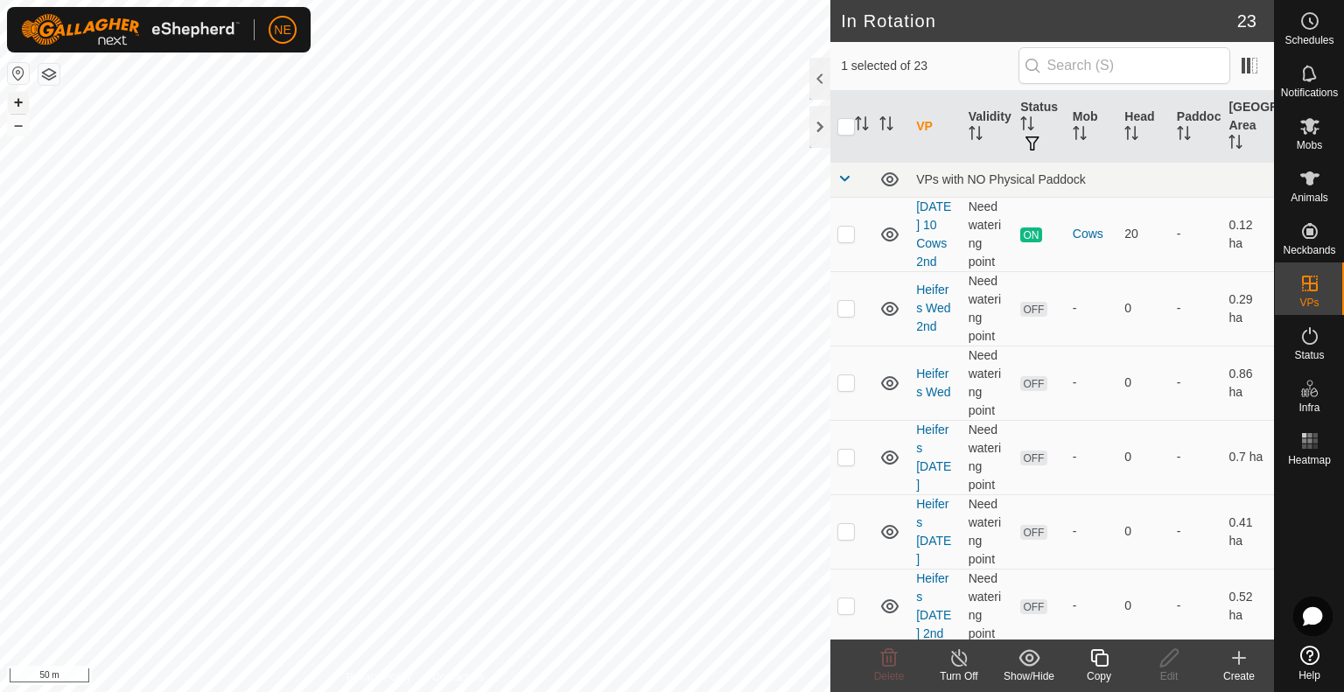
click at [17, 108] on button "+" at bounding box center [18, 102] width 21 height 21
click at [1096, 669] on div "Copy" at bounding box center [1099, 677] width 70 height 16
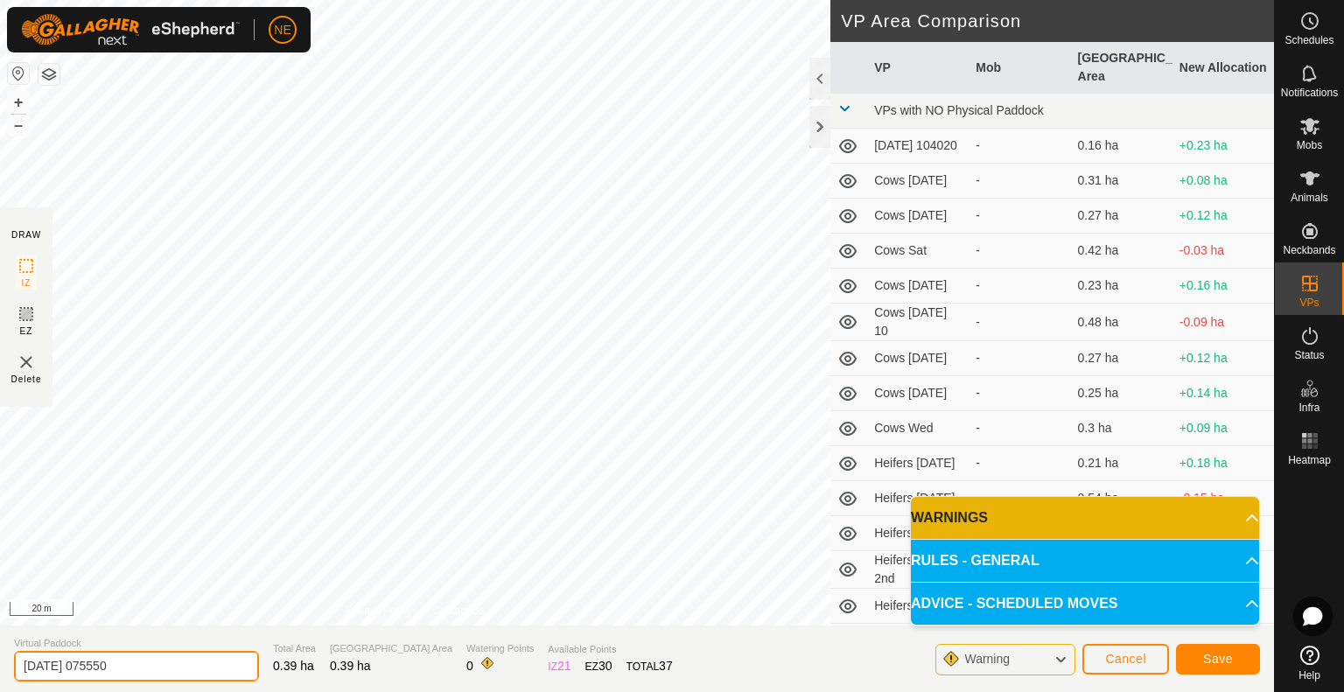
click at [179, 665] on input "[DATE] 075550" at bounding box center [136, 666] width 245 height 31
type input "Heifers [DATE] 11"
click at [1187, 657] on button "Save" at bounding box center [1218, 659] width 84 height 31
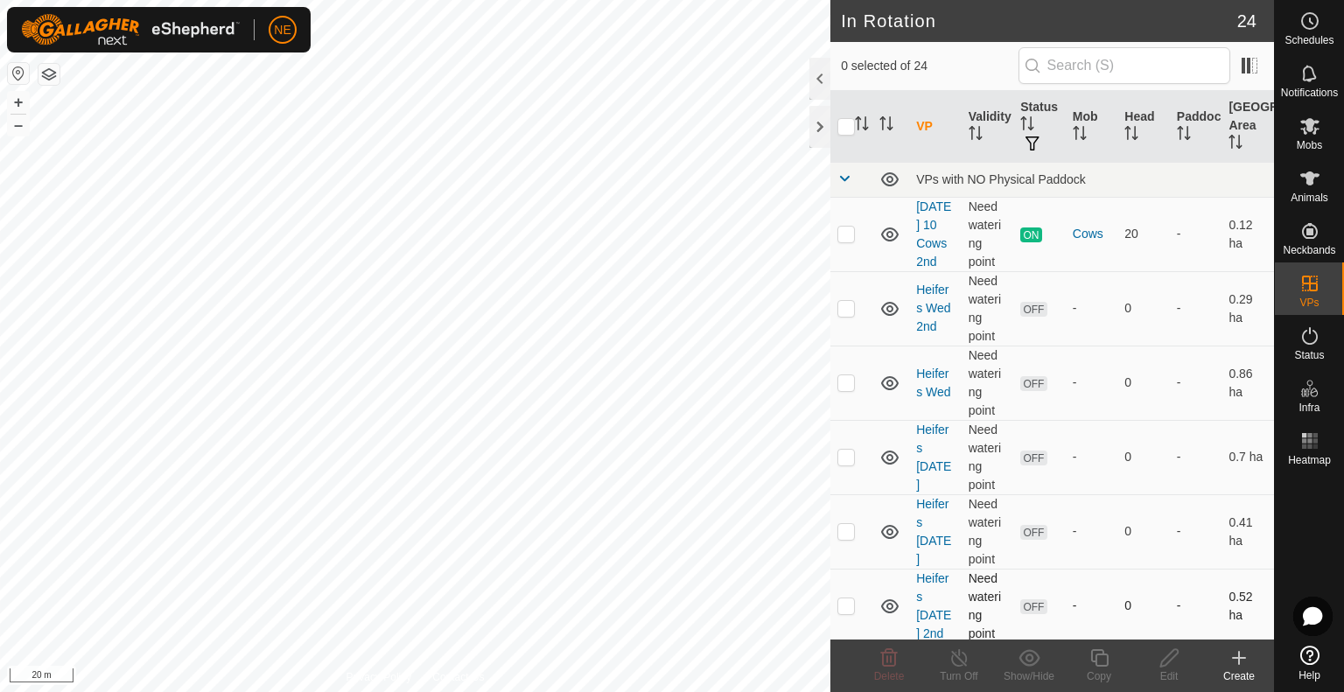
checkbox input "true"
click at [1091, 659] on icon at bounding box center [1100, 658] width 18 height 18
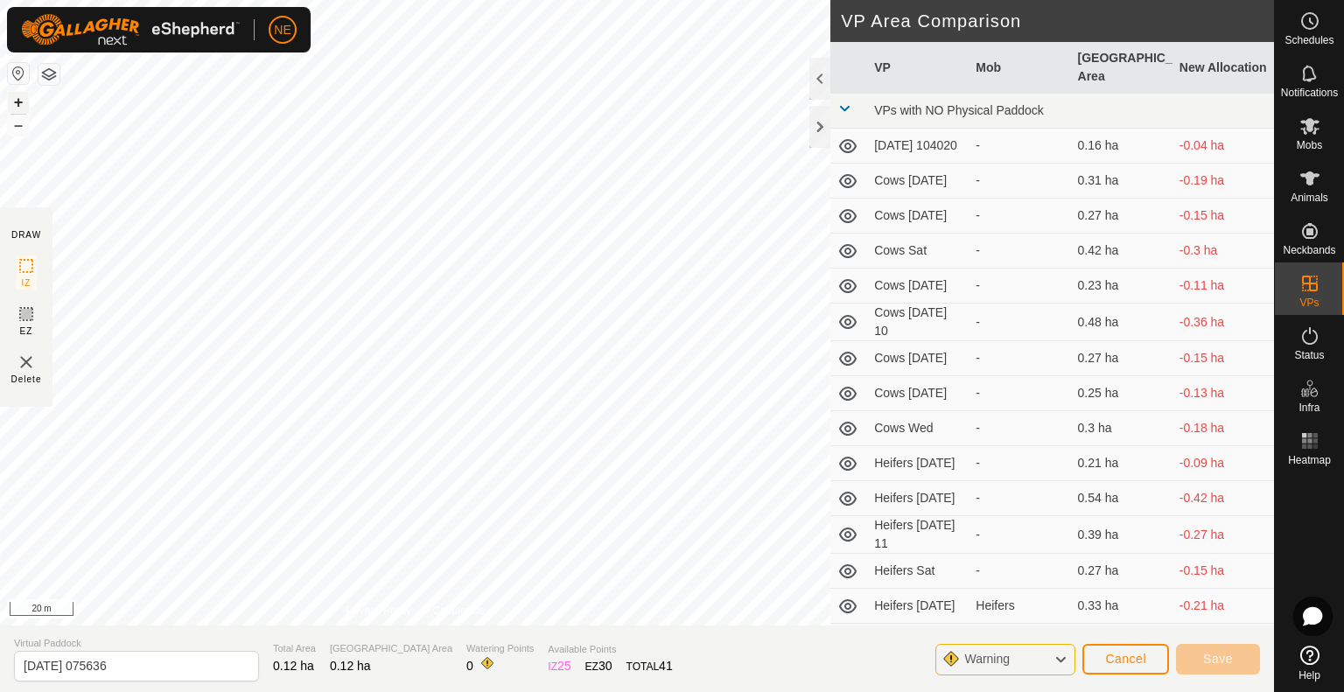
click at [21, 101] on button "+" at bounding box center [18, 102] width 21 height 21
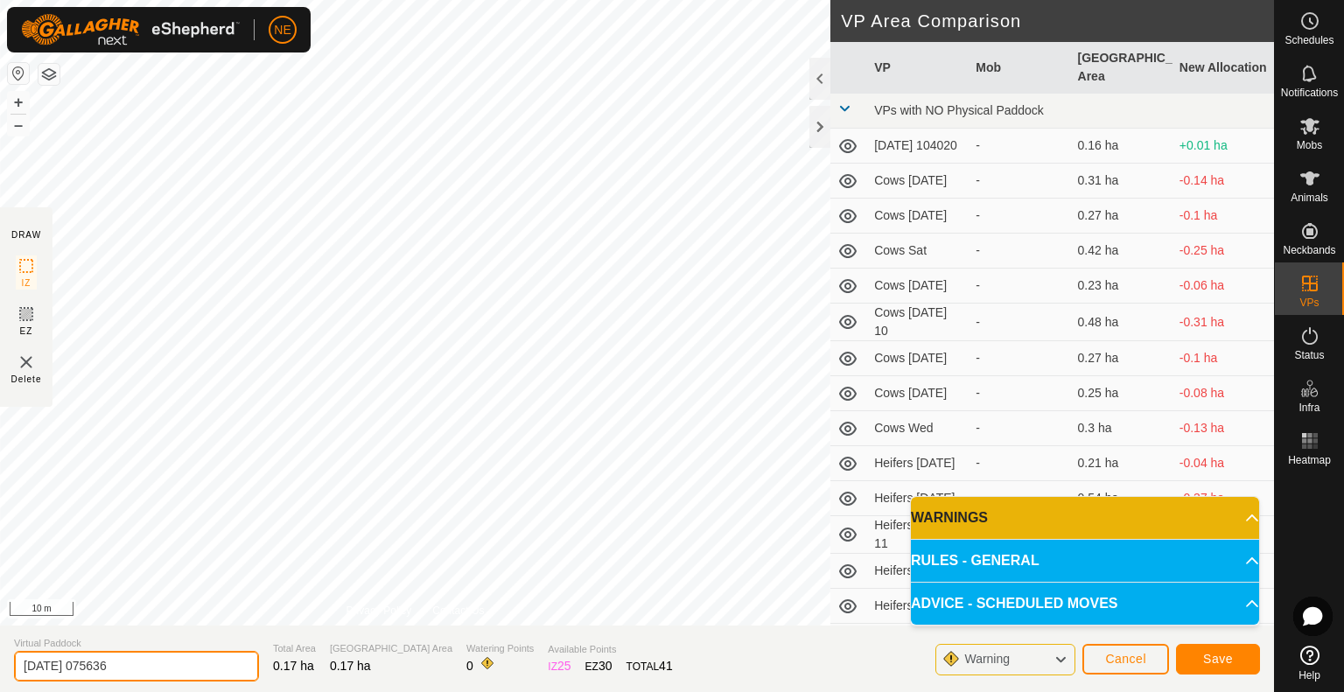
click at [137, 660] on input "[DATE] 075636" at bounding box center [136, 666] width 245 height 31
type input "Cows [DATE] 11"
click at [1201, 656] on button "Save" at bounding box center [1218, 659] width 84 height 31
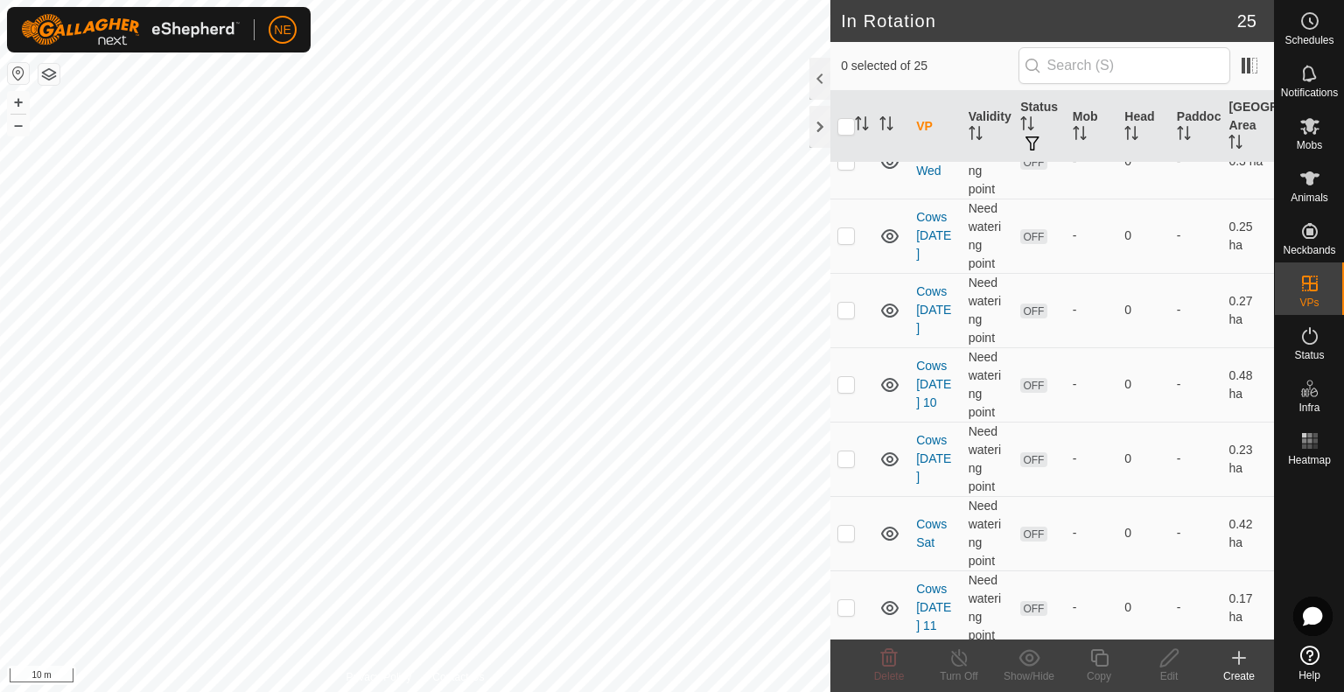
scroll to position [910, 0]
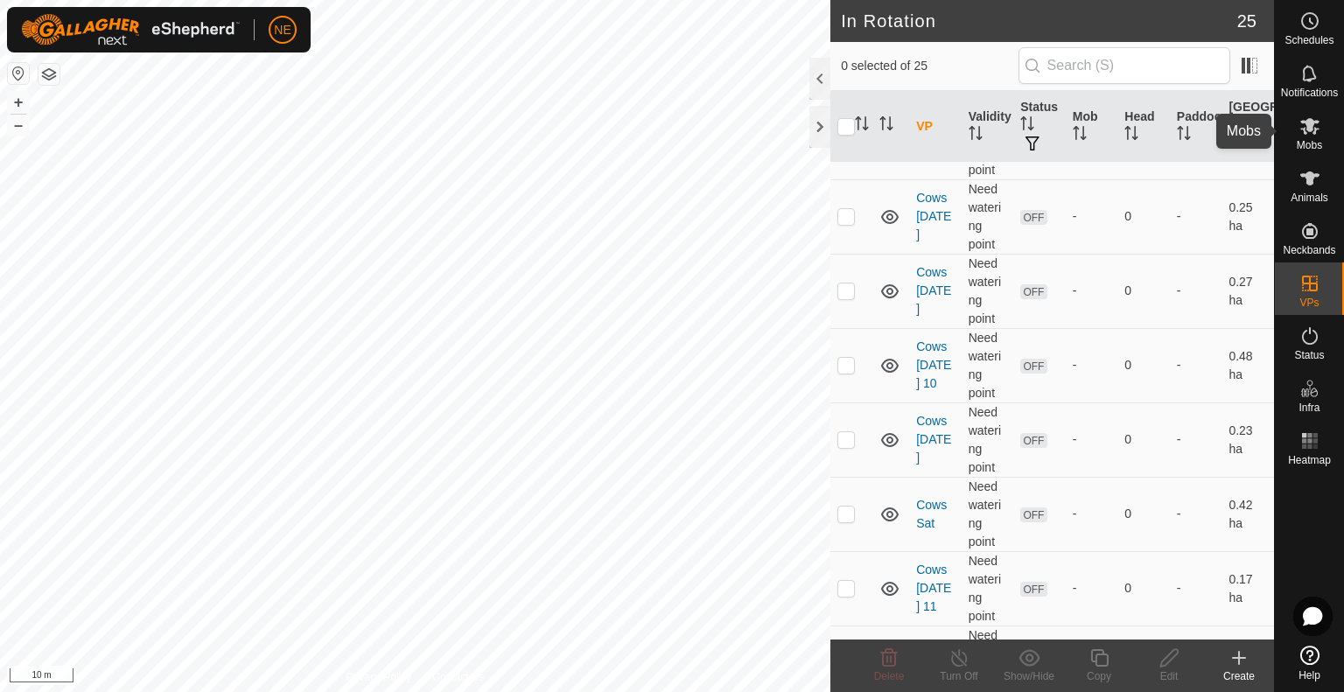
click at [1313, 150] on span "Mobs" at bounding box center [1309, 145] width 25 height 11
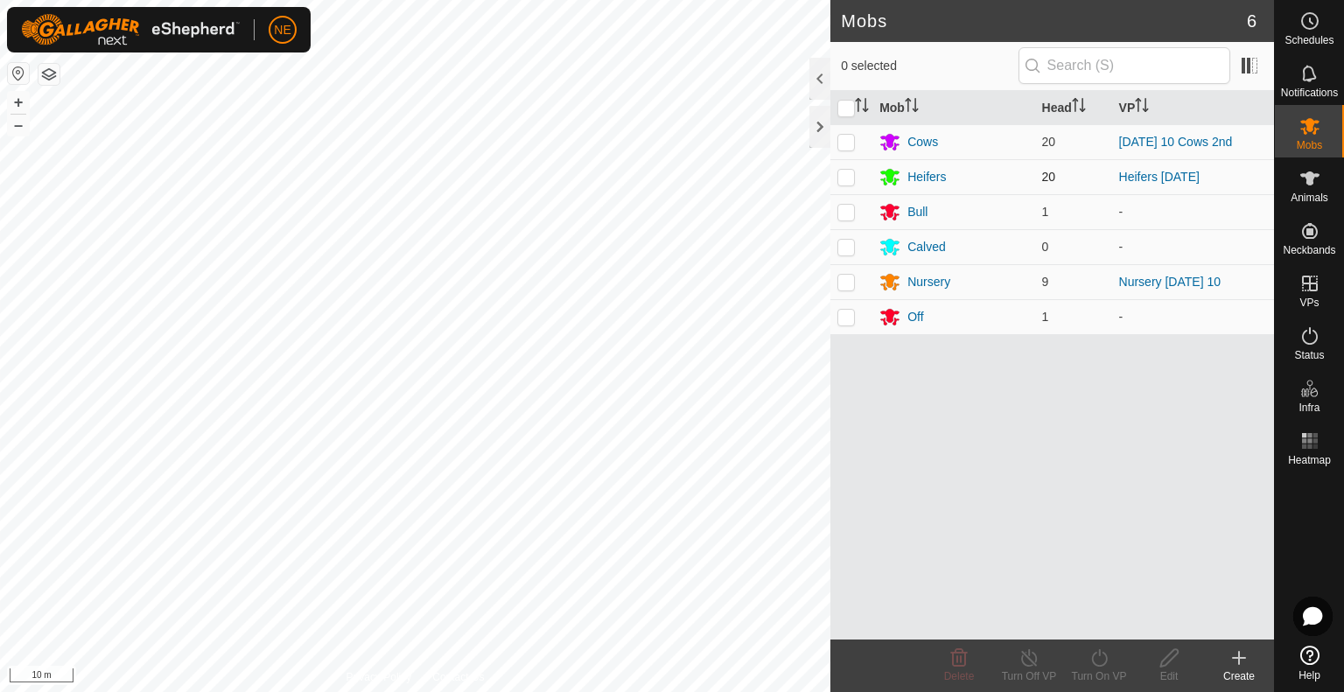
click at [835, 178] on td at bounding box center [852, 176] width 42 height 35
checkbox input "true"
click at [1104, 684] on div "Turn On VP" at bounding box center [1099, 666] width 70 height 53
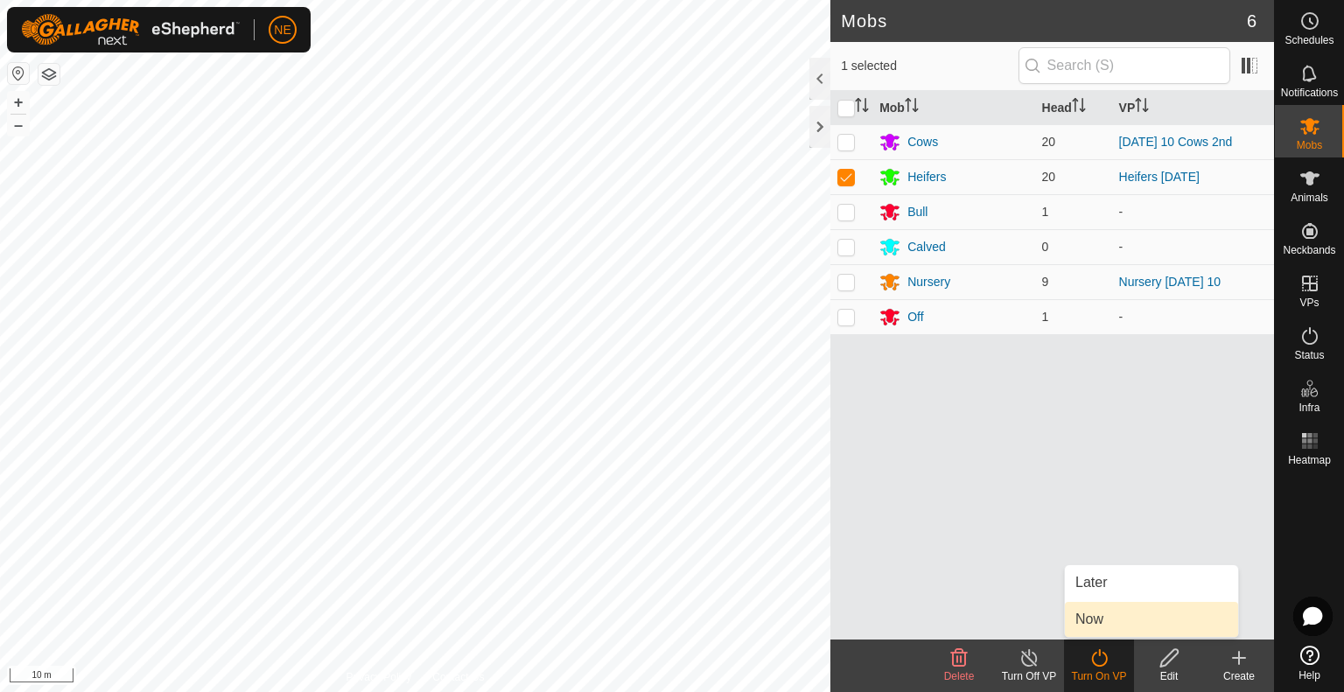
click at [1085, 622] on link "Now" at bounding box center [1151, 619] width 173 height 35
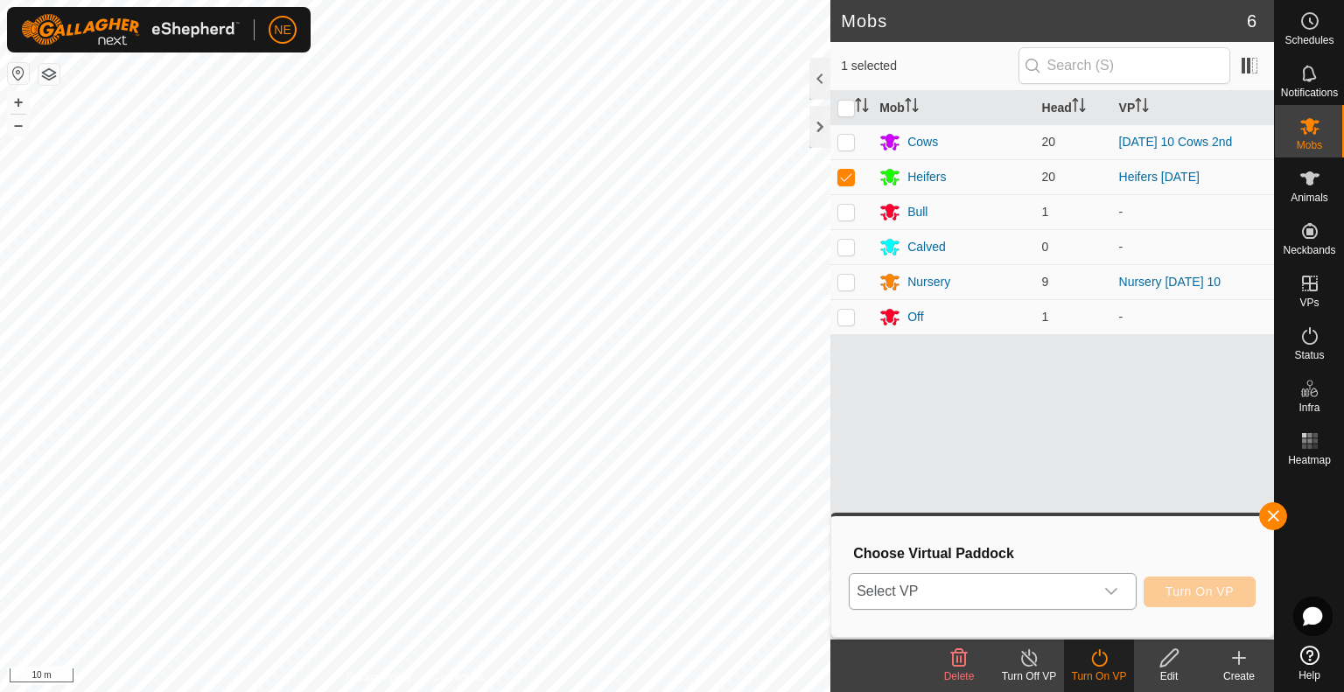
click at [1110, 592] on icon "dropdown trigger" at bounding box center [1112, 591] width 12 height 7
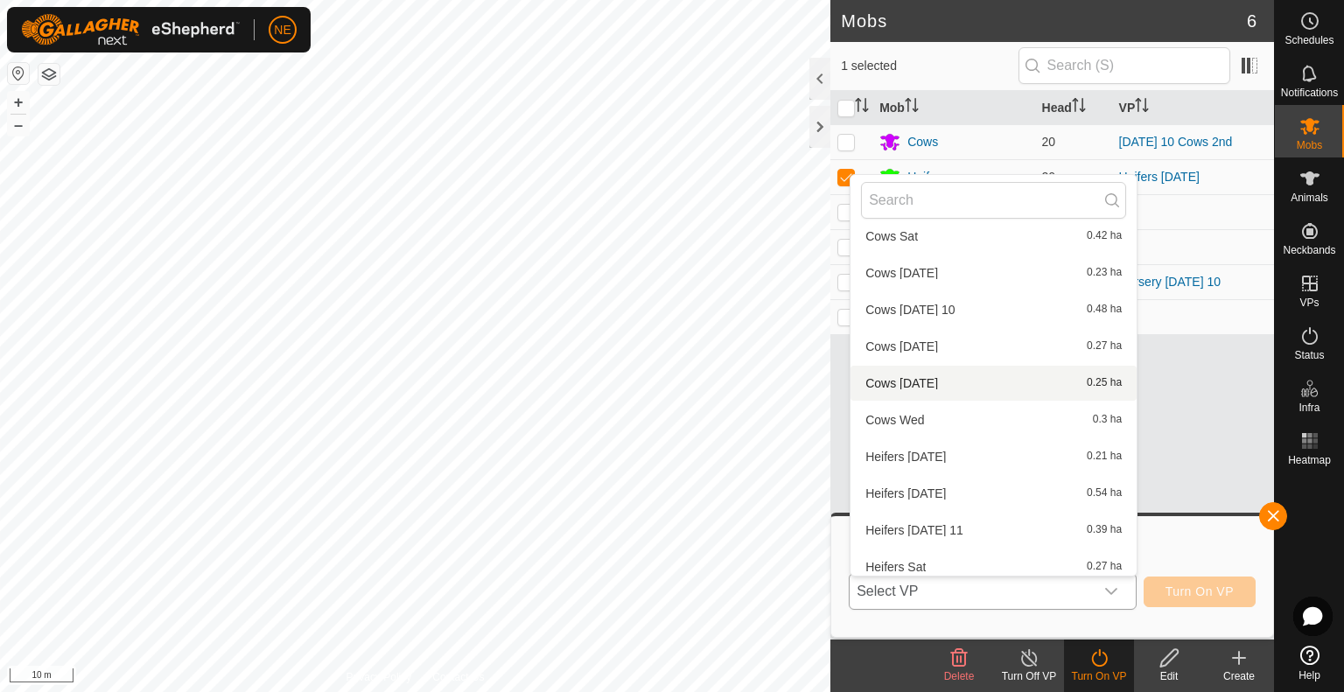
scroll to position [203, 0]
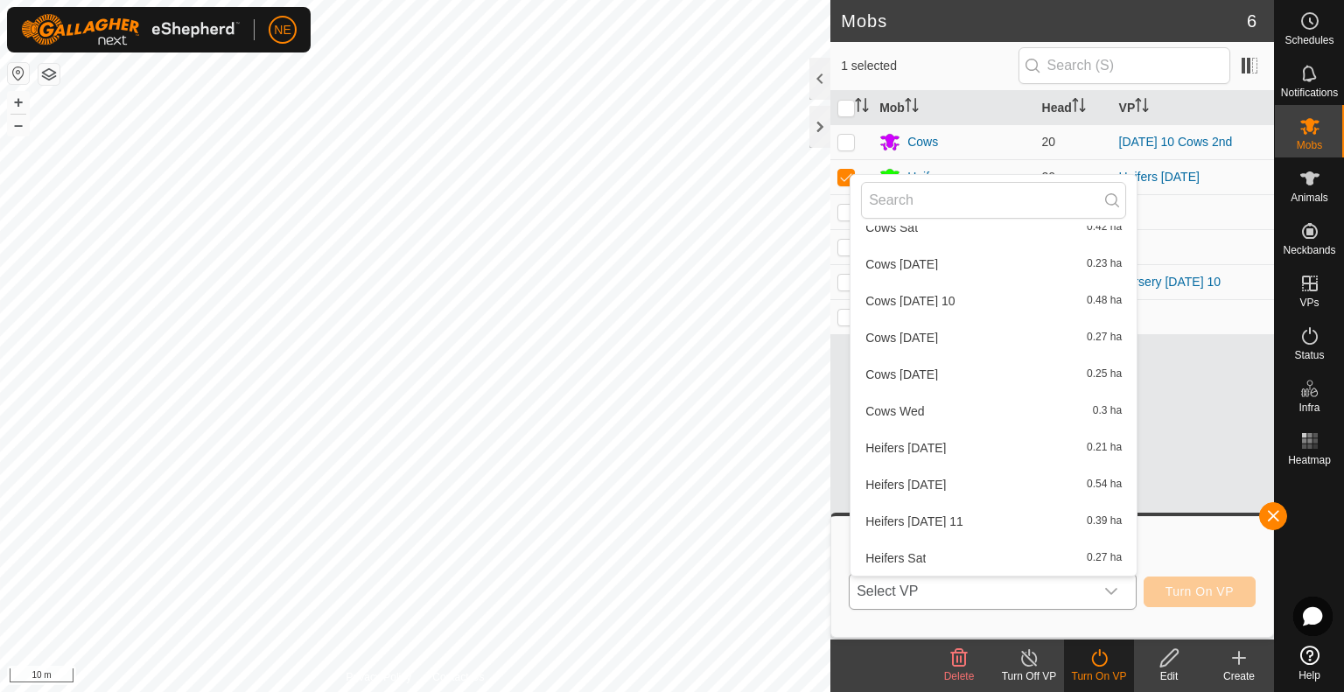
click at [979, 523] on li "Heifers [DATE] 11 0.39 ha" at bounding box center [994, 521] width 286 height 35
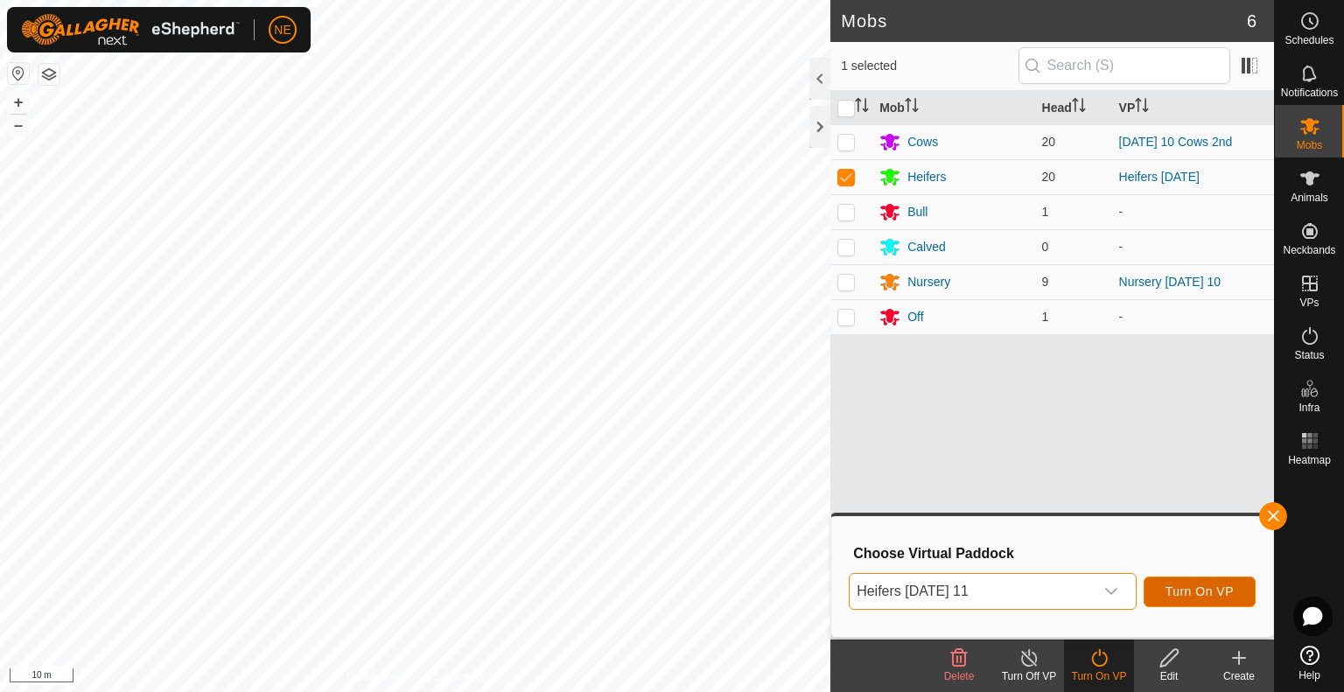
click at [1180, 598] on span "Turn On VP" at bounding box center [1200, 592] width 68 height 14
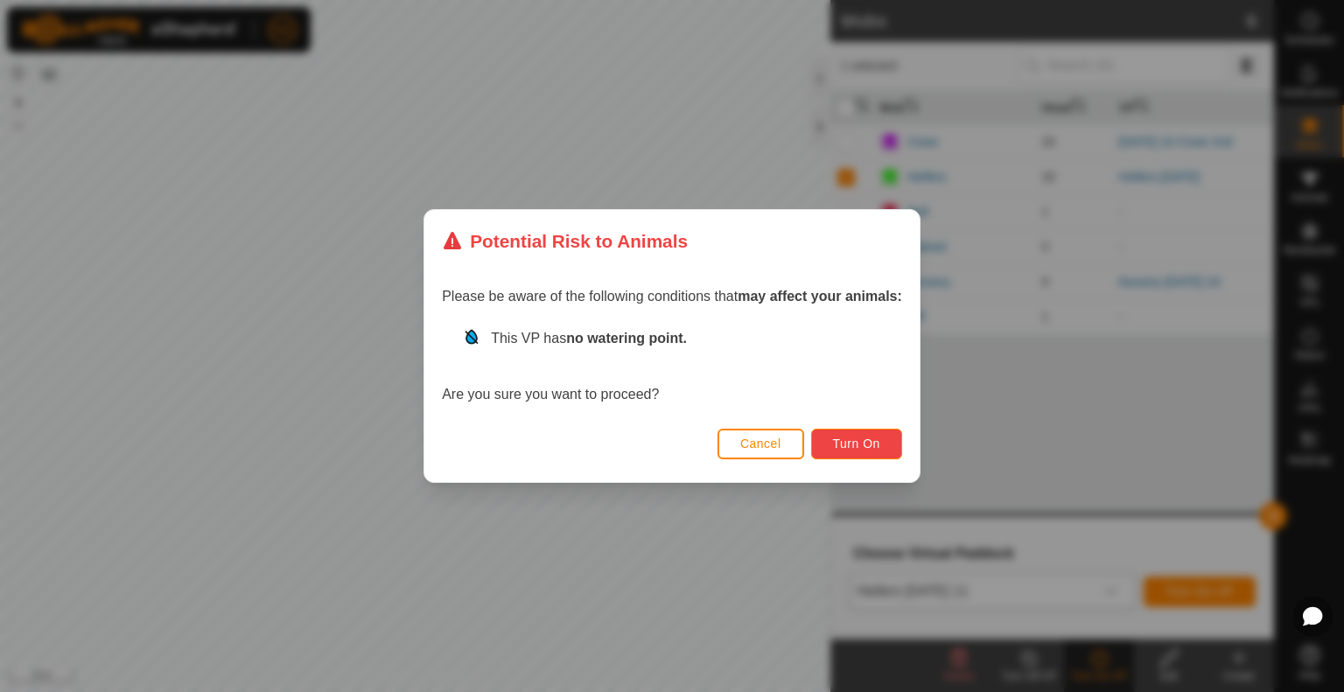
click at [876, 458] on button "Turn On" at bounding box center [856, 444] width 91 height 31
